Goal: Task Accomplishment & Management: Manage account settings

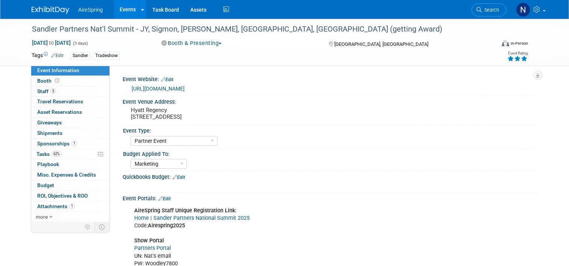
select select "Partner Event"
select select "Marketing"
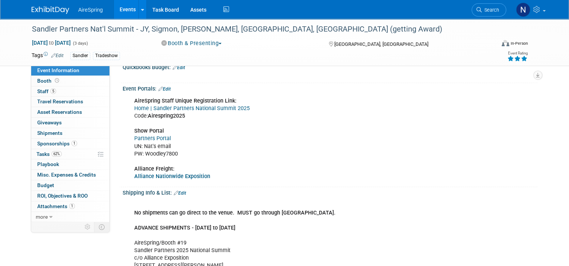
scroll to position [38, 0]
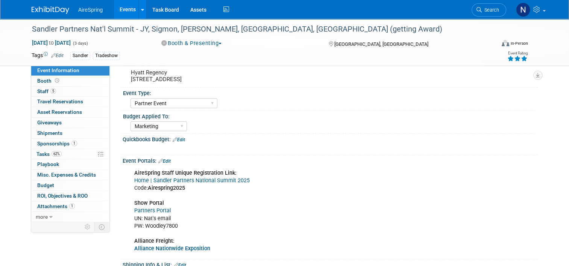
click at [166, 159] on link "Edit" at bounding box center [164, 161] width 12 height 5
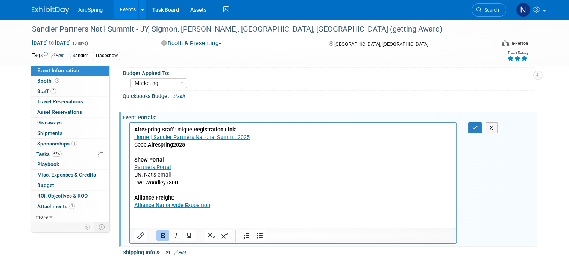
scroll to position [113, 0]
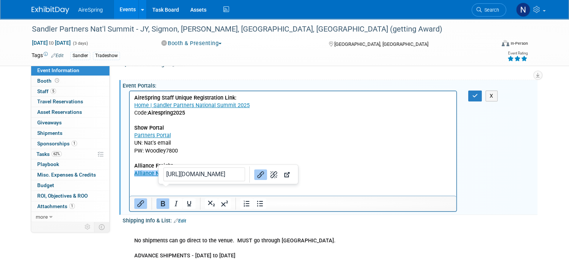
click at [164, 177] on html "AireSpring Staff Unique Registration Link: Home | Sandler Partners National Sum…" at bounding box center [293, 134] width 326 height 86
drag, startPoint x: 223, startPoint y: 173, endPoint x: 578, endPoint y: 314, distance: 382.2
click at [222, 172] on p "AireSpring Staff Unique Registration Link: Home | Sandler Partners National Sum…" at bounding box center [293, 135] width 318 height 83
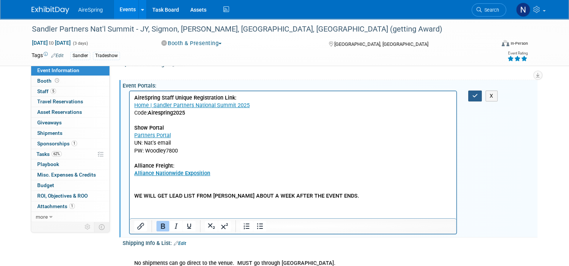
click at [473, 91] on button "button" at bounding box center [475, 96] width 14 height 11
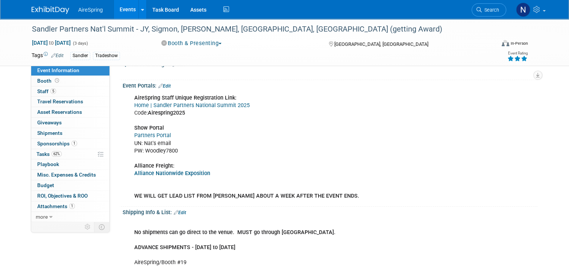
click at [124, 14] on link "Events" at bounding box center [127, 9] width 27 height 19
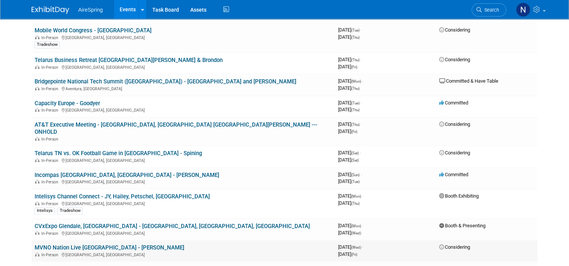
scroll to position [489, 0]
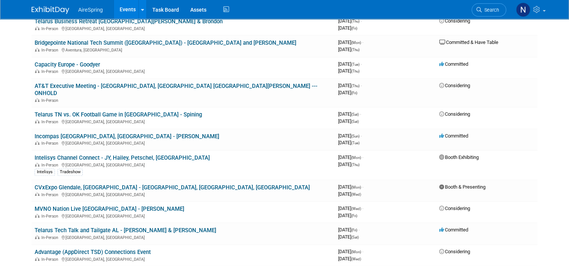
click at [106, 184] on link "CVxExpo Glendale, [GEOGRAPHIC_DATA] - [GEOGRAPHIC_DATA], [GEOGRAPHIC_DATA], [GE…" at bounding box center [172, 187] width 275 height 7
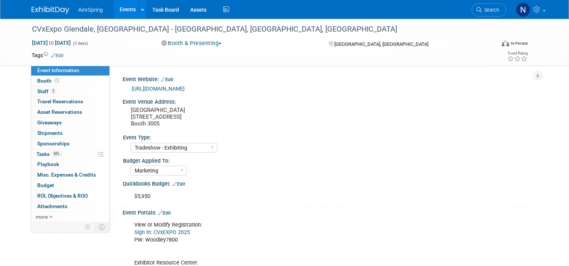
select select "Tradeshow - Exhibiting"
select select "Marketing"
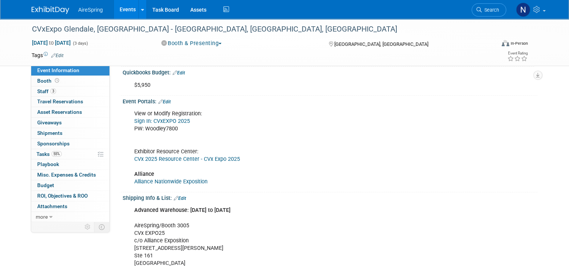
scroll to position [188, 0]
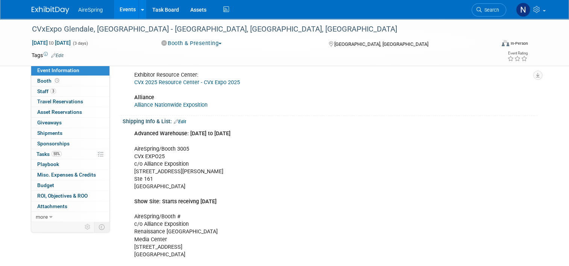
click at [179, 103] on link "Alliance Nationwide Exposition" at bounding box center [170, 105] width 73 height 6
